Goal: Ask a question: Seek information or help from site administrators or community

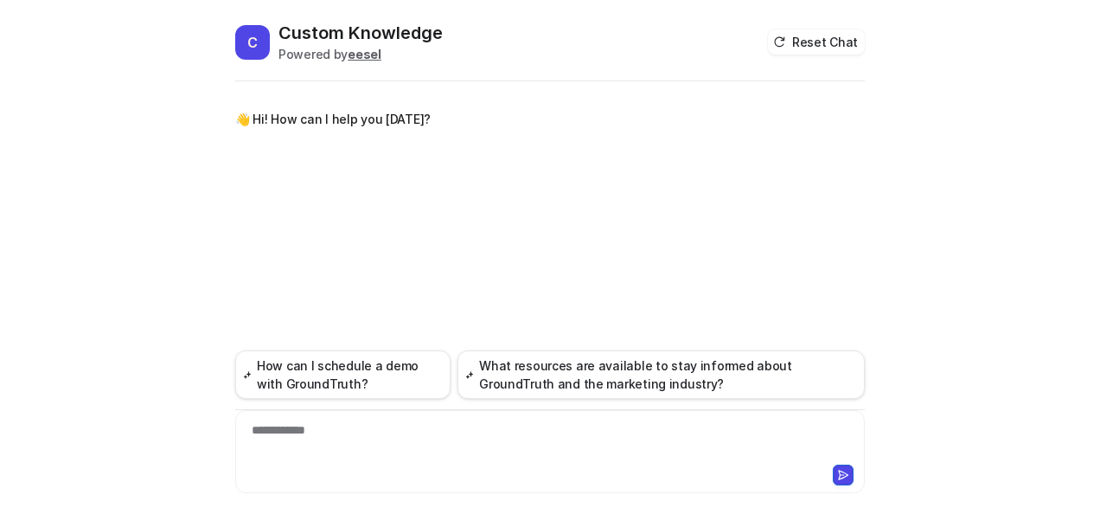
click at [324, 445] on div "**********" at bounding box center [551, 441] width 622 height 40
paste div
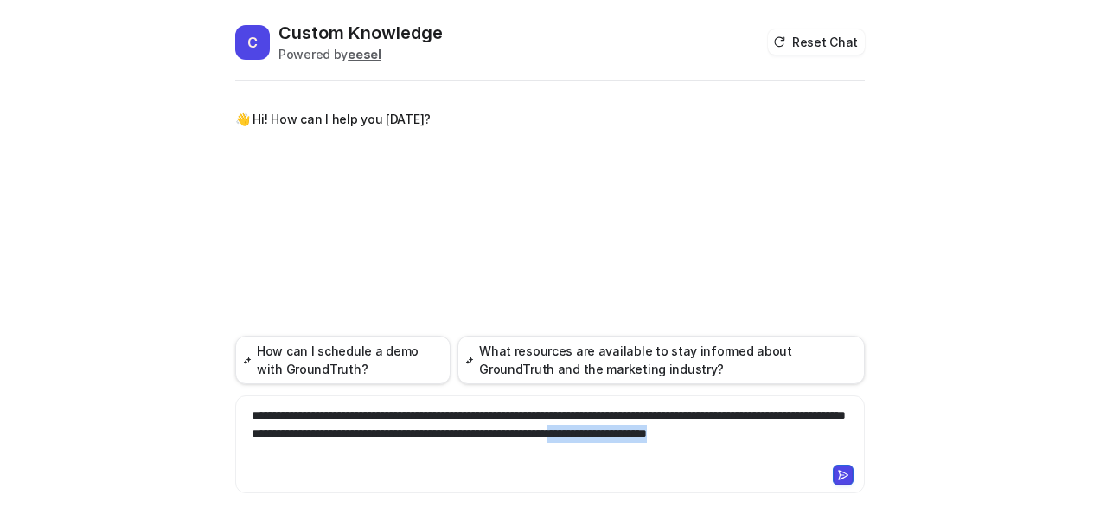
drag, startPoint x: 810, startPoint y: 434, endPoint x: 834, endPoint y: 478, distance: 50.3
click at [834, 478] on div "**********" at bounding box center [550, 444] width 630 height 98
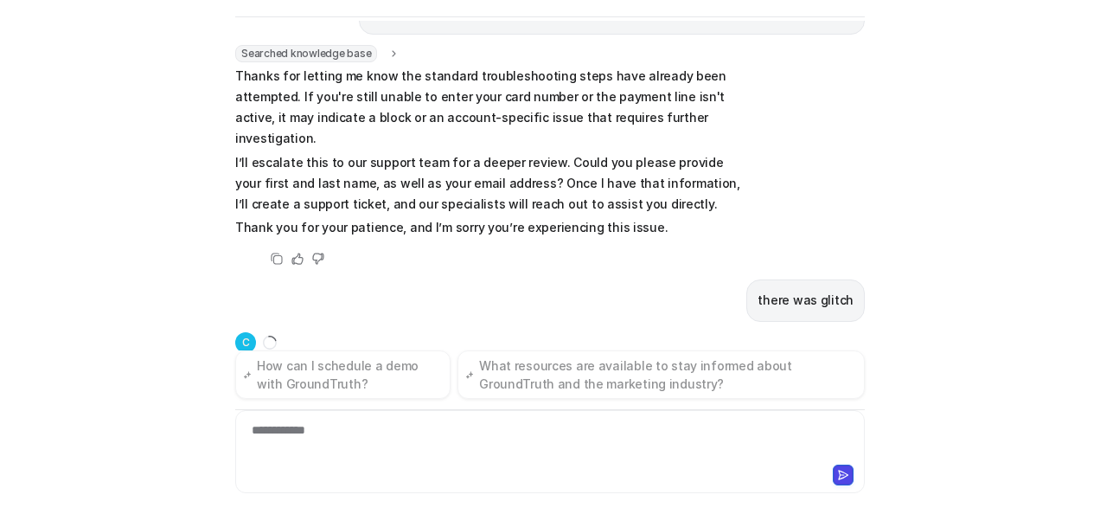
scroll to position [156, 0]
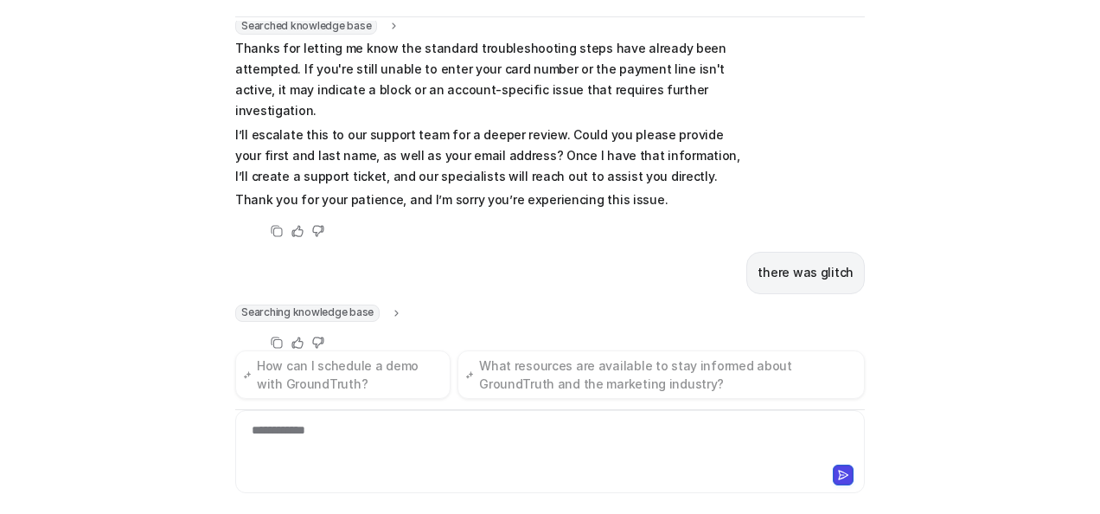
click at [391, 306] on icon at bounding box center [397, 312] width 12 height 13
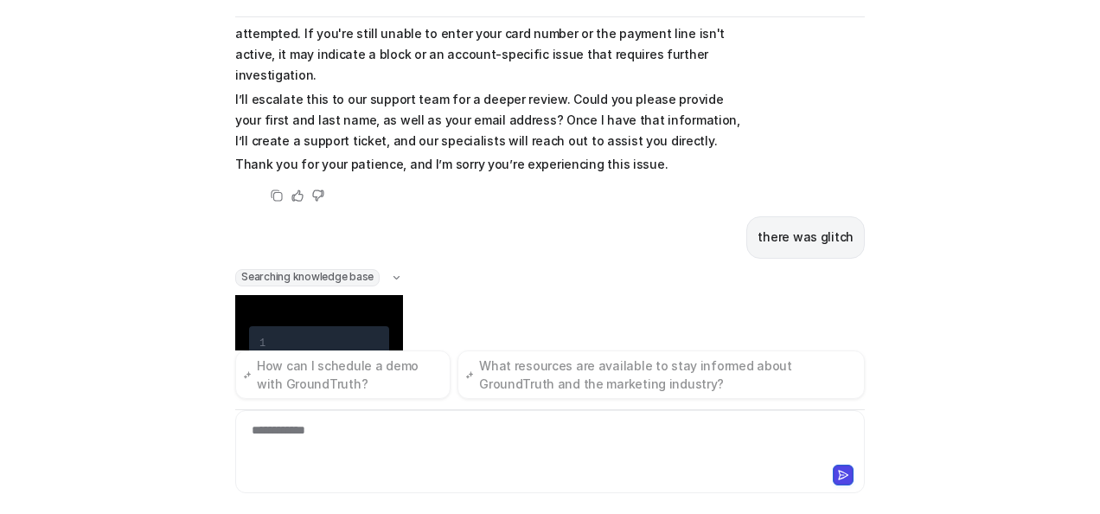
scroll to position [261, 0]
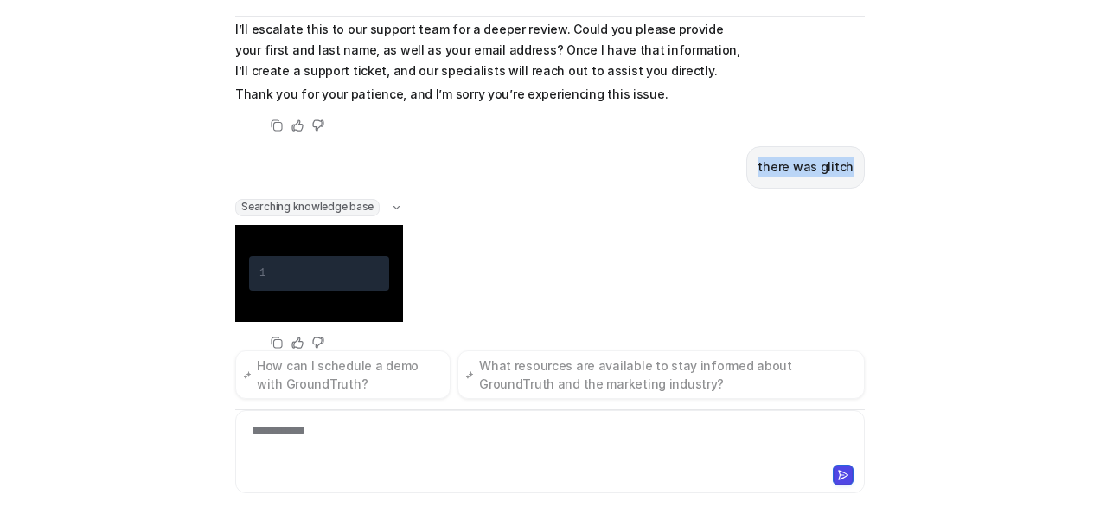
drag, startPoint x: 760, startPoint y: 144, endPoint x: 869, endPoint y: 142, distance: 109.0
click at [869, 142] on div "C Custom Knowledge Powered by eesel Reset Chat 👋 Hi! How can I help you [DATE]?…" at bounding box center [549, 203] width 657 height 493
copy p "there was glitch"
click at [517, 431] on div at bounding box center [551, 441] width 622 height 40
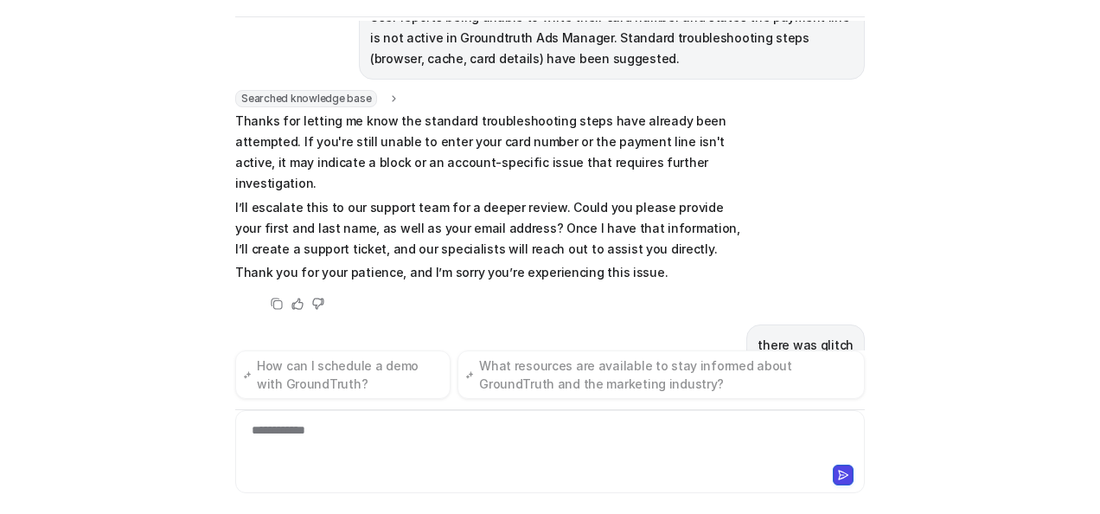
scroll to position [0, 0]
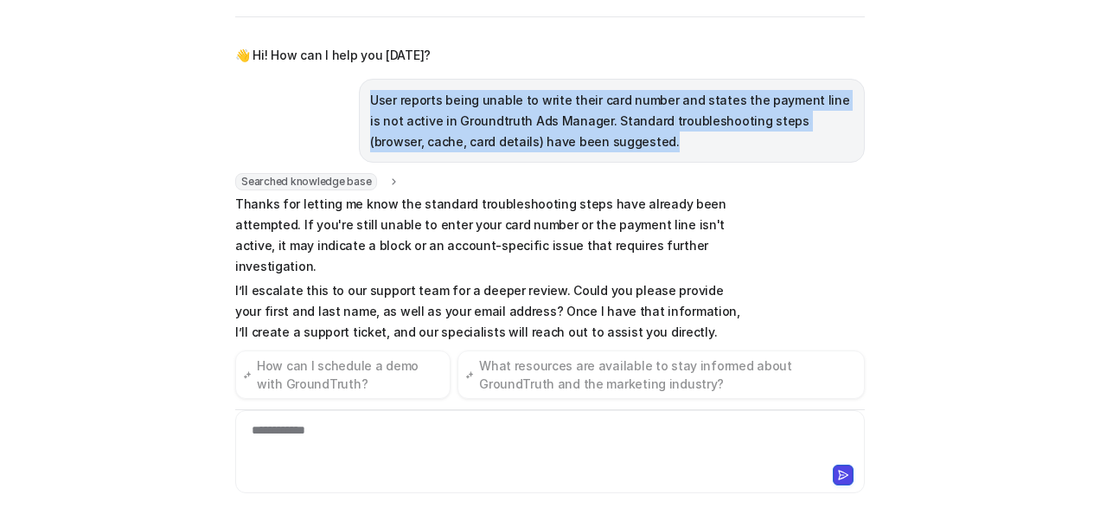
drag, startPoint x: 361, startPoint y: 95, endPoint x: 588, endPoint y: 147, distance: 233.4
click at [588, 148] on p "User reports being unable to write their card number and states the payment lin…" at bounding box center [612, 121] width 484 height 62
copy p "User reports being unable to write their card number and states the payment lin…"
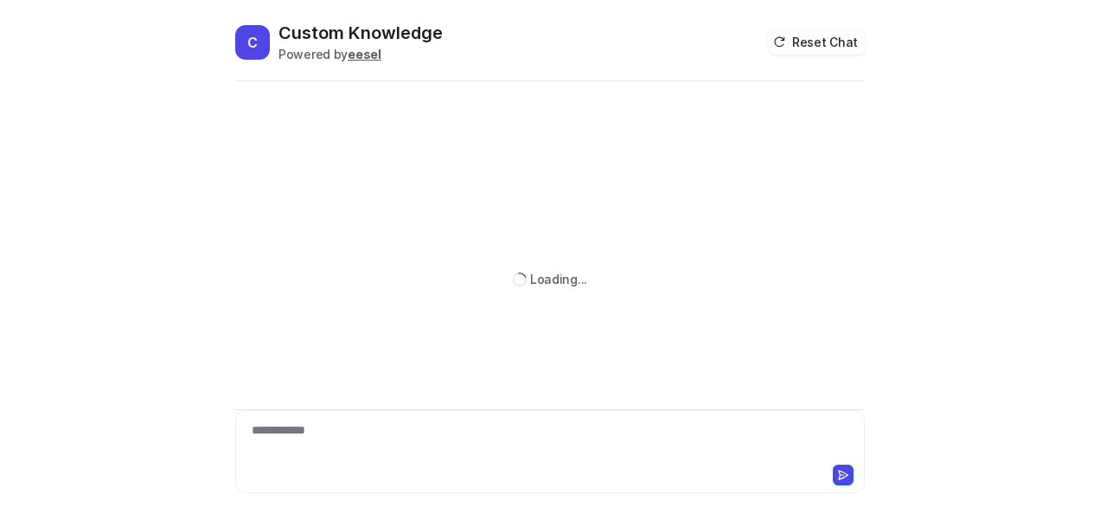
click at [407, 452] on div "**********" at bounding box center [551, 441] width 622 height 40
paste div
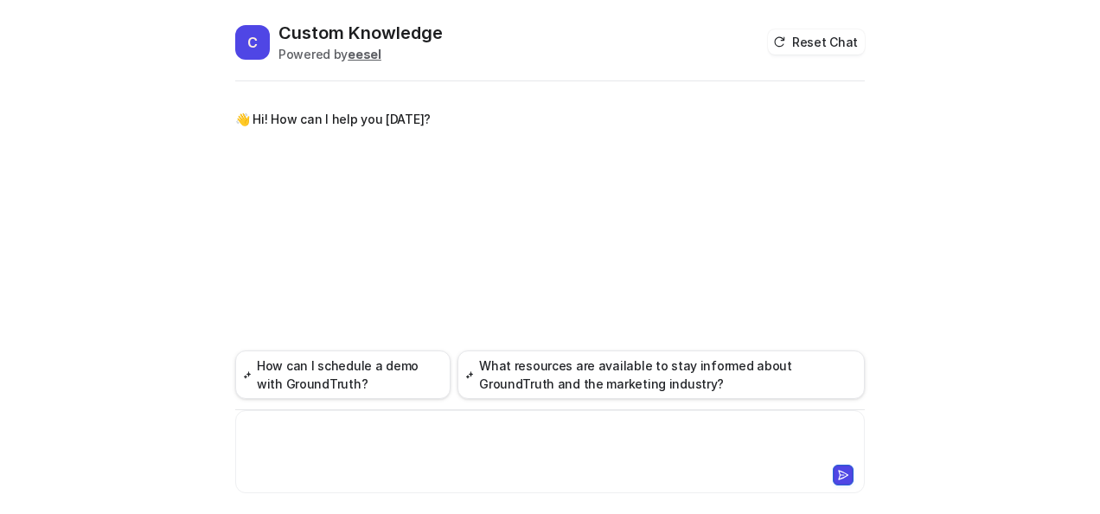
click at [389, 458] on div at bounding box center [551, 441] width 622 height 40
